Goal: Information Seeking & Learning: Learn about a topic

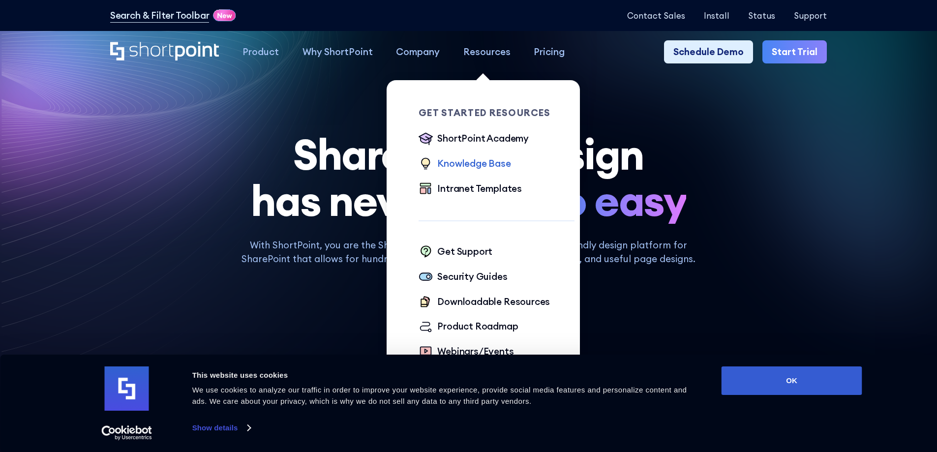
click at [464, 163] on div "Knowledge Base" at bounding box center [473, 163] width 73 height 14
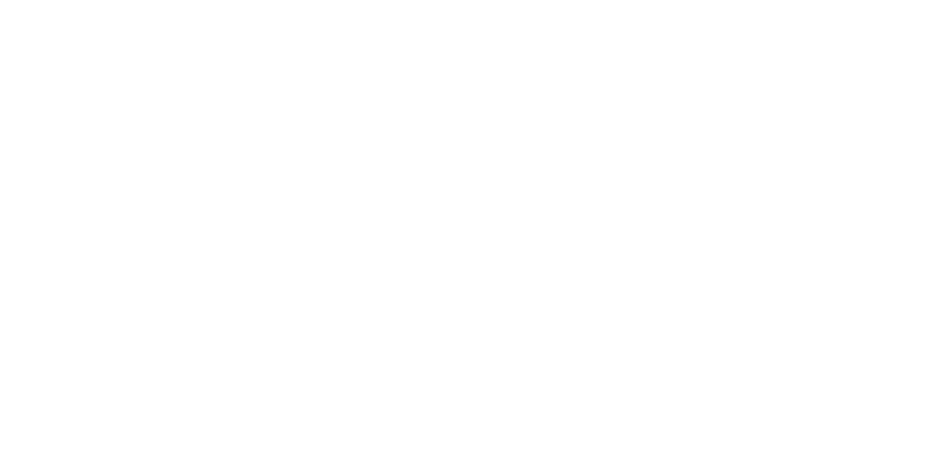
scroll to position [4, 0]
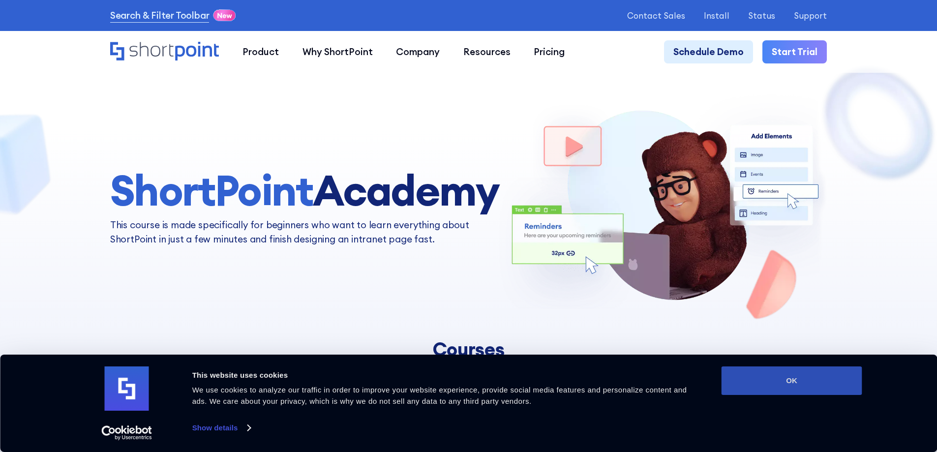
click at [782, 382] on button "OK" at bounding box center [792, 381] width 141 height 29
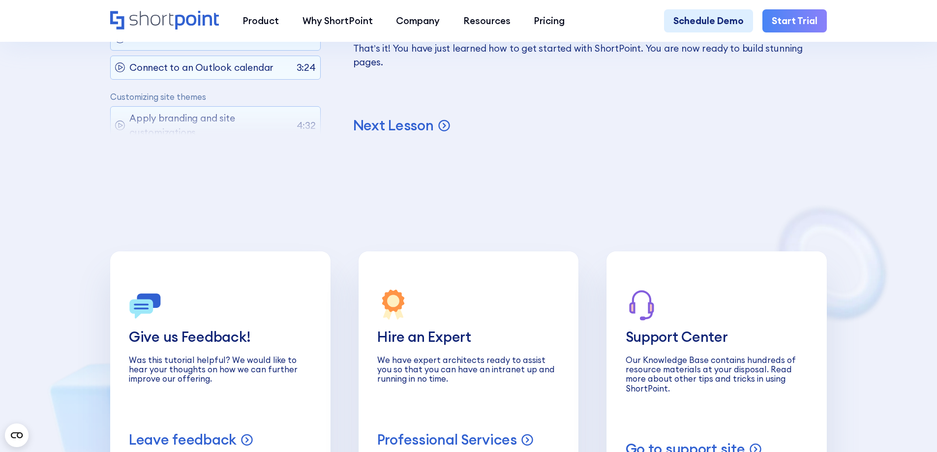
scroll to position [4084, 0]
click at [391, 133] on p "Next Lesson" at bounding box center [393, 124] width 81 height 18
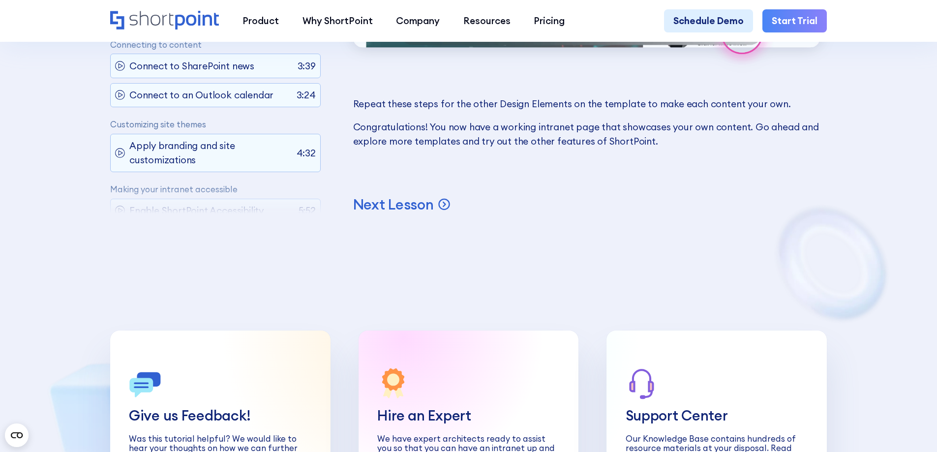
scroll to position [7525, 0]
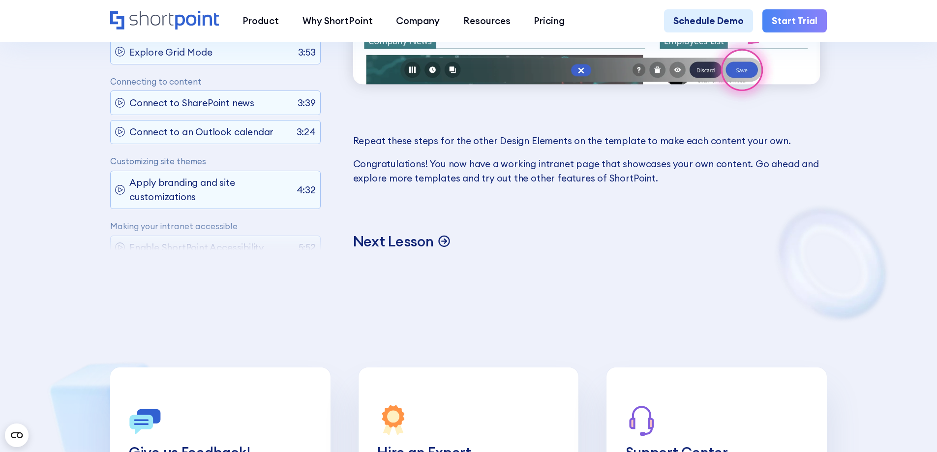
click at [407, 250] on p "Next Lesson" at bounding box center [393, 241] width 81 height 18
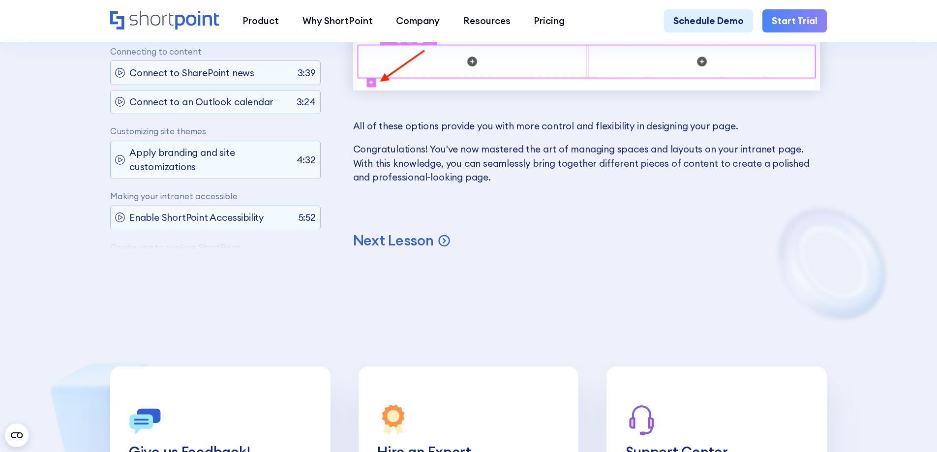
scroll to position [6393, 0]
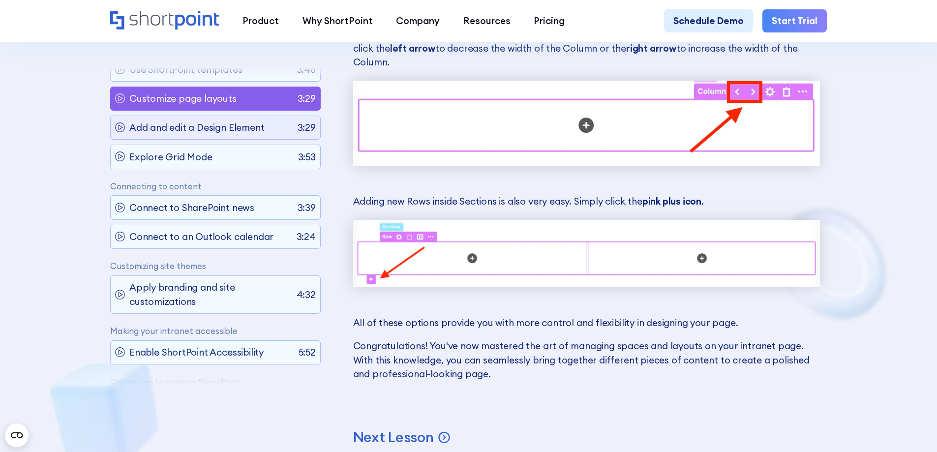
click at [163, 128] on p "Add and edit a Design Element" at bounding box center [196, 128] width 135 height 14
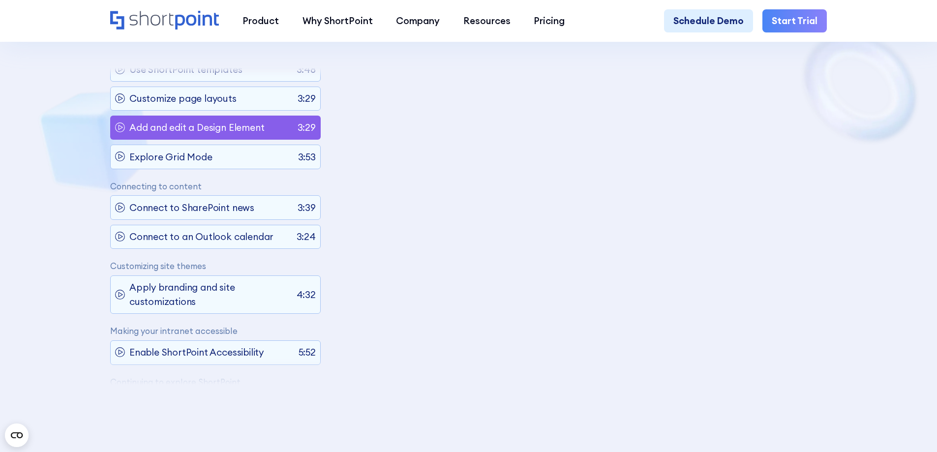
scroll to position [114, 0]
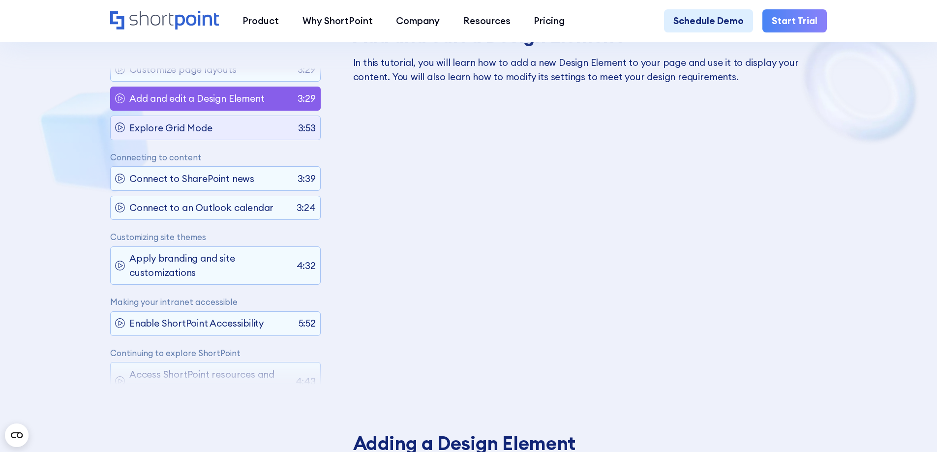
click at [181, 130] on p "Explore Grid Mode" at bounding box center [170, 128] width 83 height 14
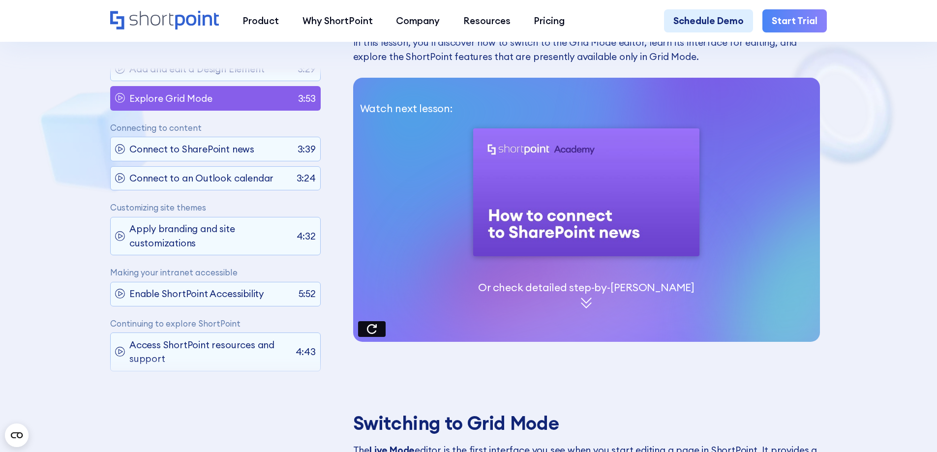
scroll to position [686, 0]
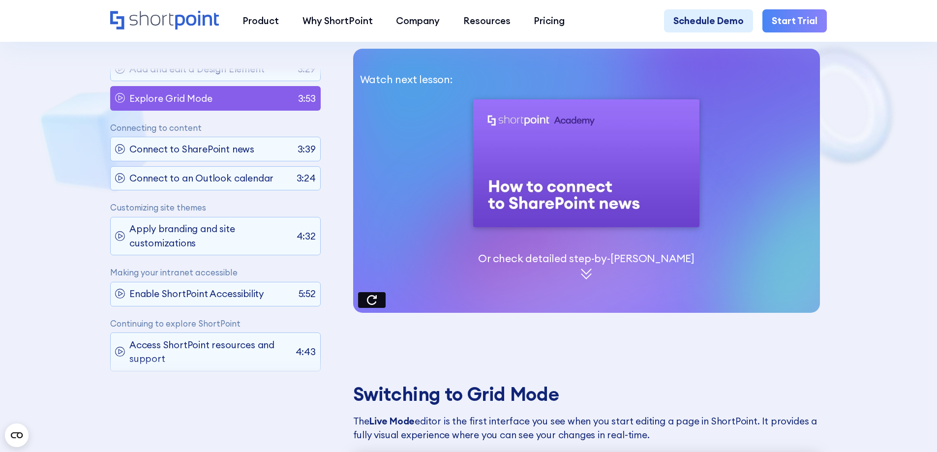
click at [592, 278] on icon at bounding box center [586, 274] width 11 height 11
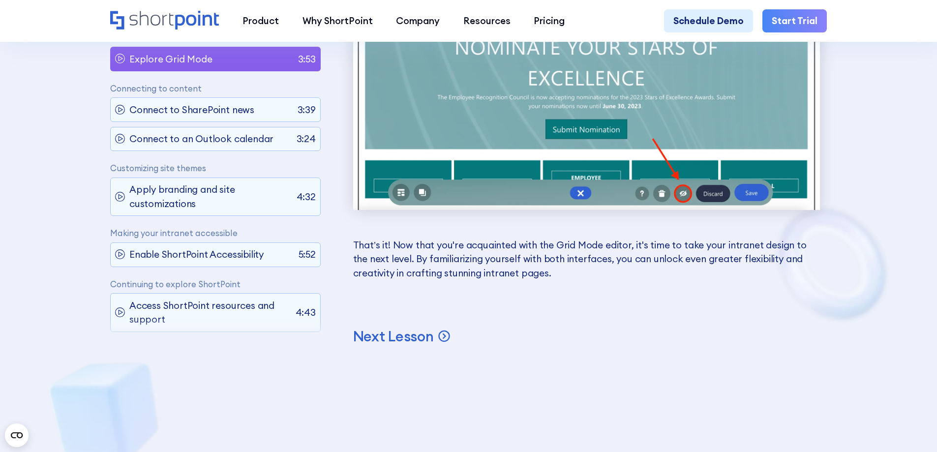
scroll to position [8101, 0]
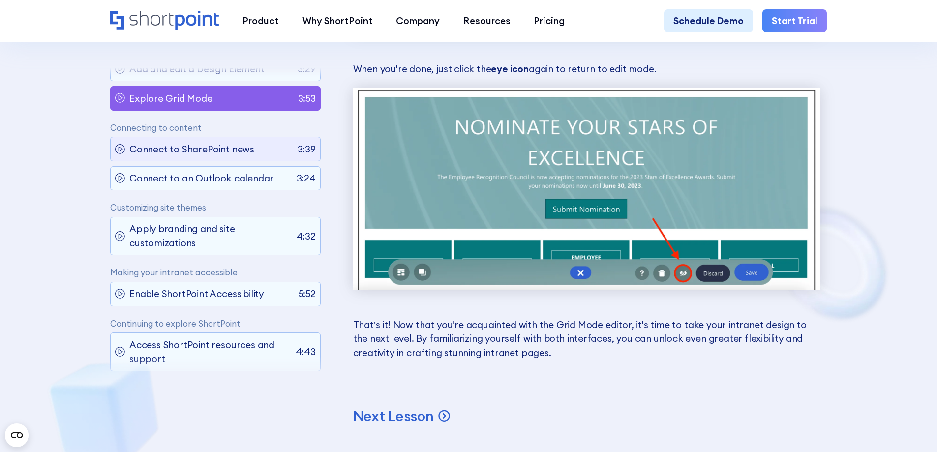
click at [225, 147] on p "Connect to SharePoint news" at bounding box center [191, 149] width 125 height 14
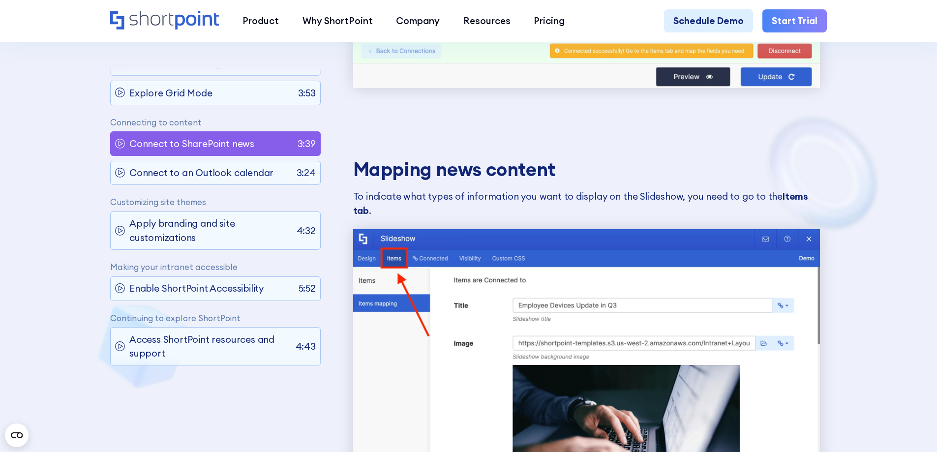
scroll to position [5606, 0]
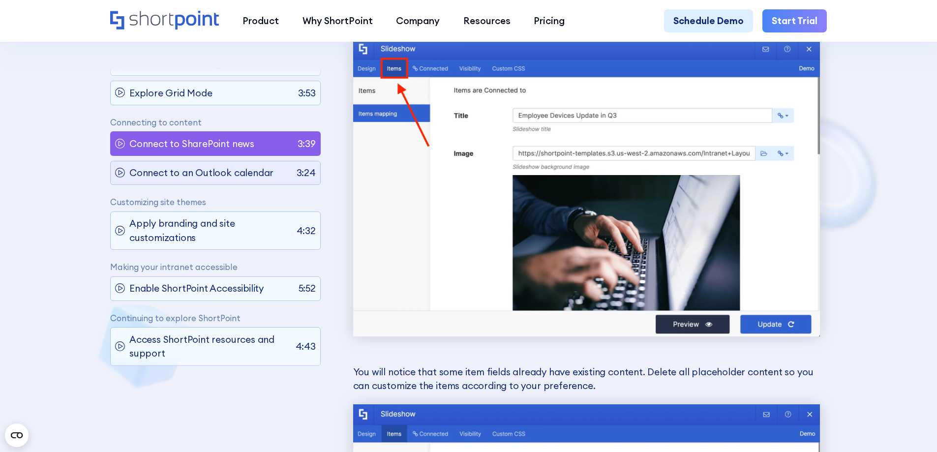
click at [226, 166] on p "Connect to an Outlook calendar" at bounding box center [201, 173] width 144 height 14
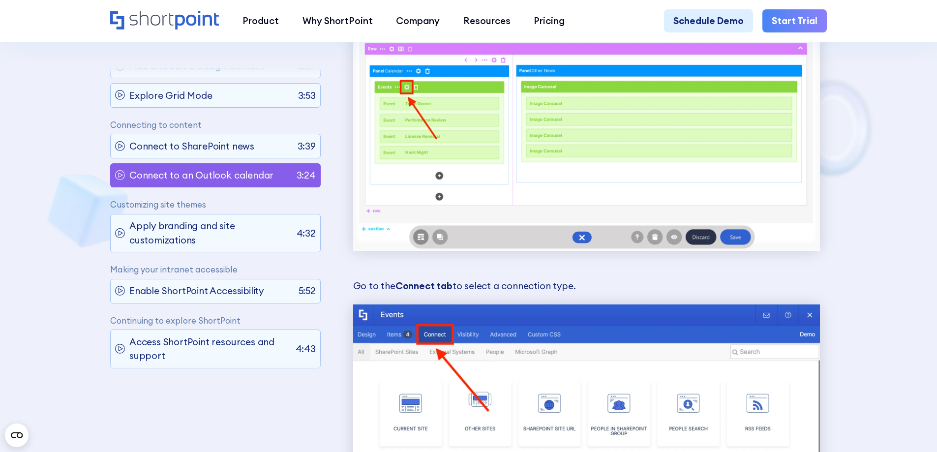
scroll to position [2014, 0]
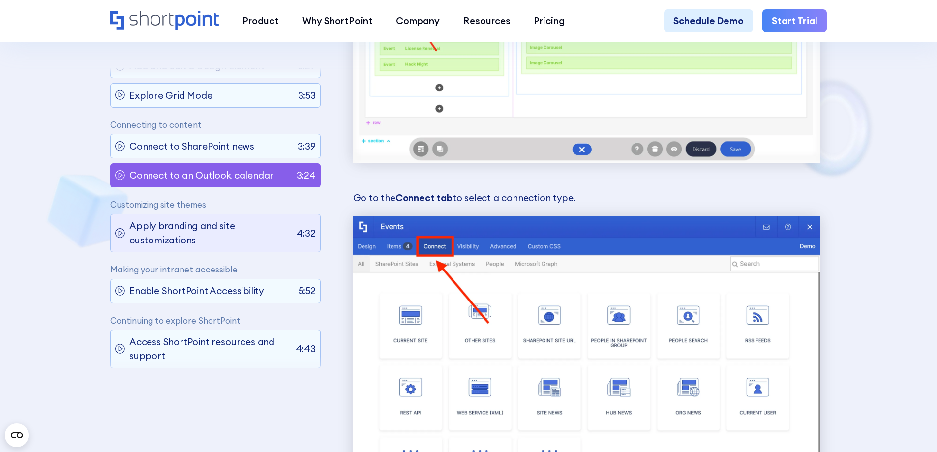
click at [210, 232] on p "Apply branding and site customizations" at bounding box center [210, 233] width 162 height 28
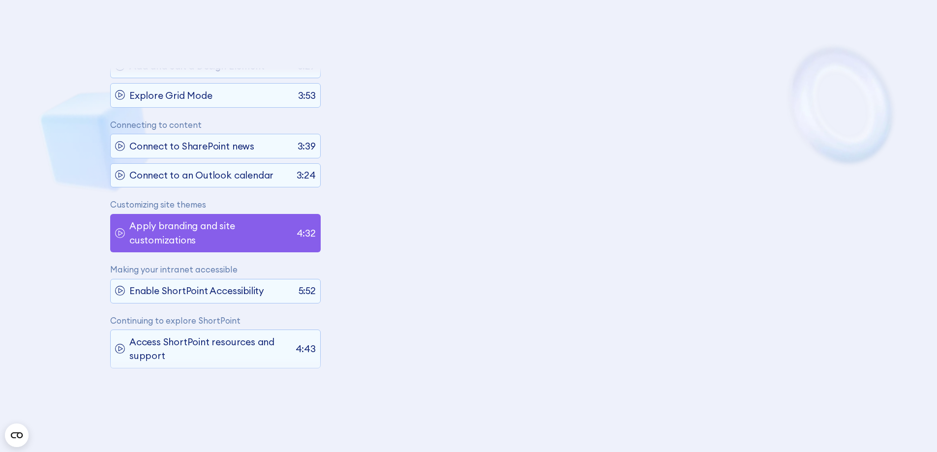
scroll to position [160, 0]
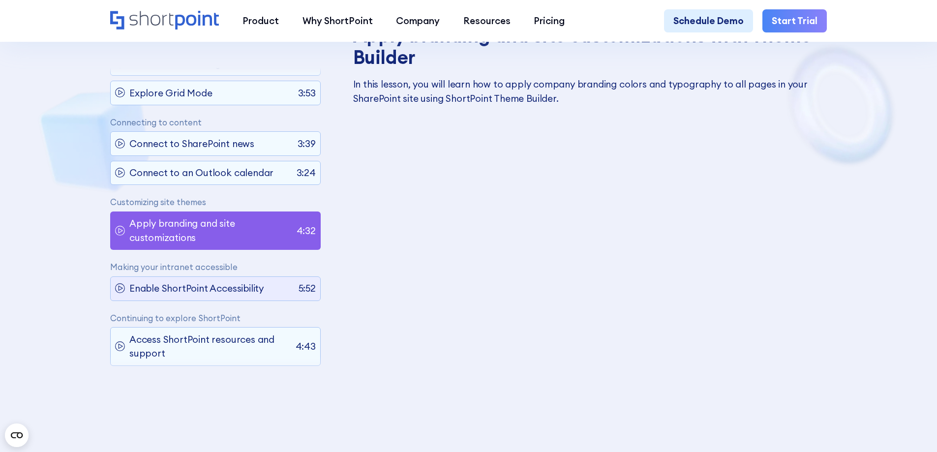
click at [205, 281] on p "Enable ShortPoint Accessibility" at bounding box center [196, 288] width 134 height 14
